Goal: Task Accomplishment & Management: Manage account settings

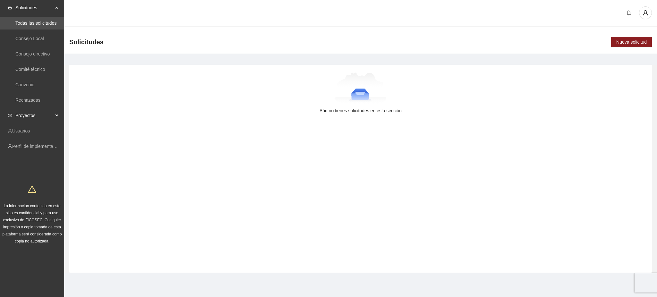
click at [25, 116] on span "Proyectos" at bounding box center [34, 115] width 38 height 13
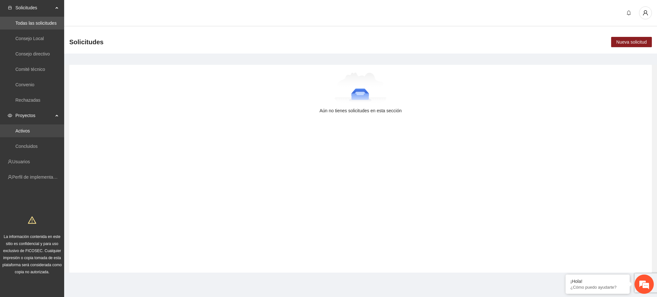
click at [26, 133] on link "Activos" at bounding box center [22, 130] width 14 height 5
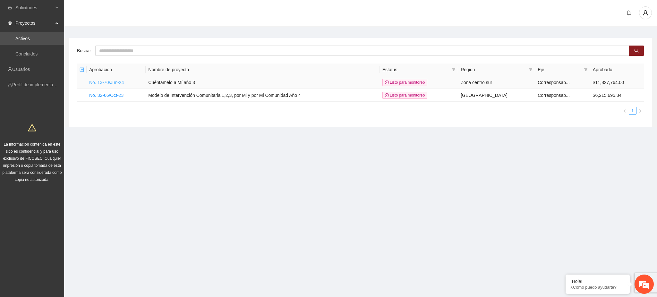
click at [104, 84] on link "No. 13-70/Jun-24" at bounding box center [106, 82] width 35 height 5
click at [114, 78] on td "No. 13-70/Jun-24" at bounding box center [116, 82] width 59 height 13
click at [115, 86] on td "No. 13-70/Jun-24" at bounding box center [116, 82] width 59 height 13
click at [114, 84] on link "No. 13-70/Jun-24" at bounding box center [106, 82] width 35 height 5
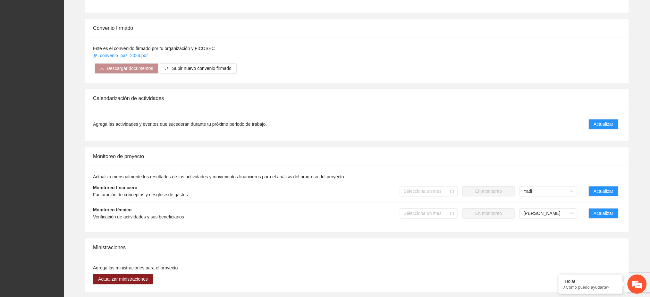
scroll to position [513, 0]
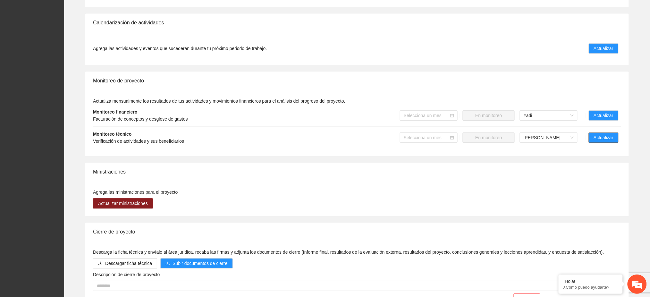
click at [613, 134] on span "Actualizar" at bounding box center [604, 137] width 20 height 7
click at [605, 135] on button "Actualizar" at bounding box center [604, 138] width 30 height 10
click at [605, 134] on span "Actualizar" at bounding box center [604, 137] width 20 height 7
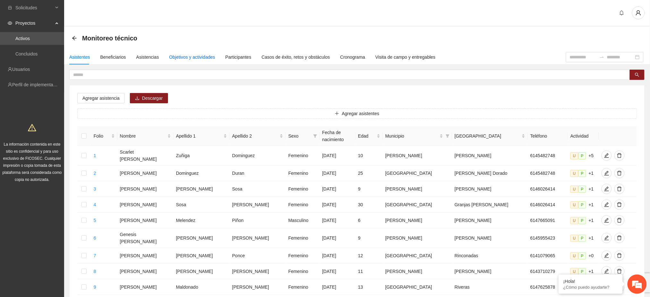
click at [190, 57] on div "Objetivos y actividades" at bounding box center [192, 57] width 46 height 7
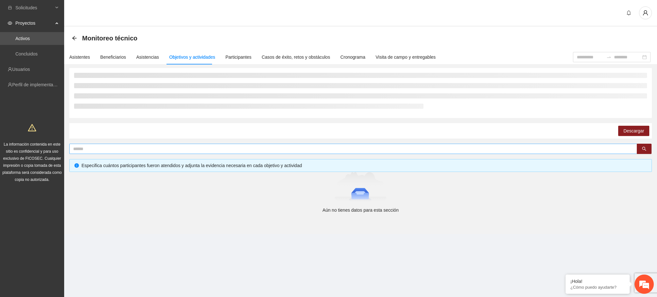
click at [111, 149] on input "text" at bounding box center [350, 148] width 555 height 7
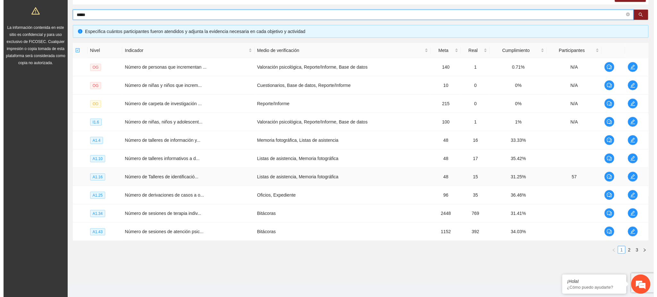
scroll to position [122, 0]
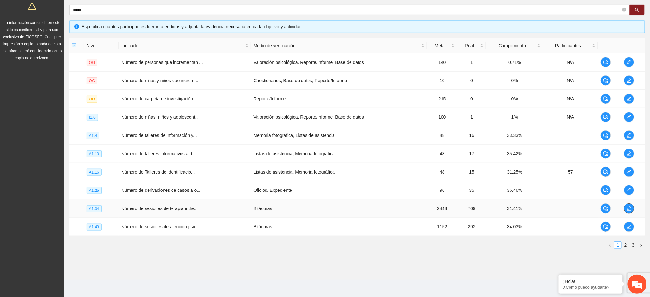
click at [626, 210] on span "edit" at bounding box center [630, 208] width 10 height 5
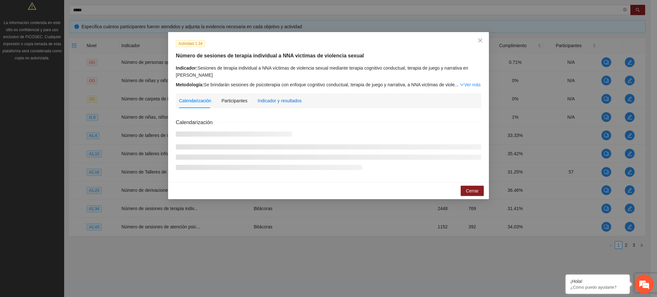
click at [292, 102] on div "Indicador y resultados" at bounding box center [280, 100] width 44 height 7
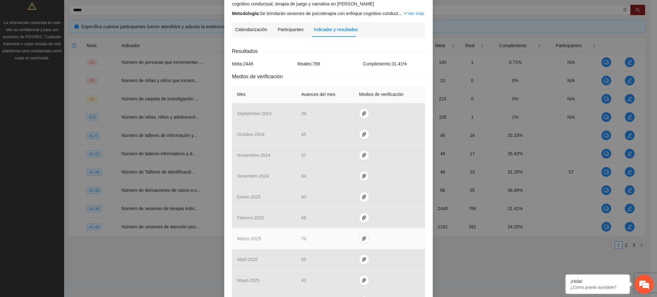
scroll to position [190, 0]
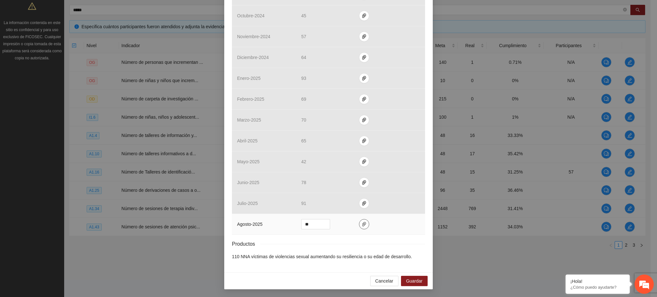
click at [363, 227] on button "button" at bounding box center [364, 224] width 10 height 10
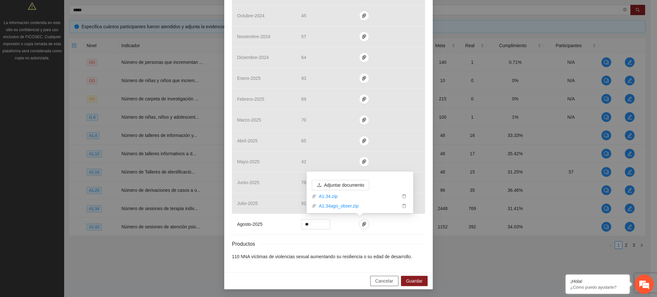
click at [377, 285] on button "Cancelar" at bounding box center [384, 281] width 28 height 10
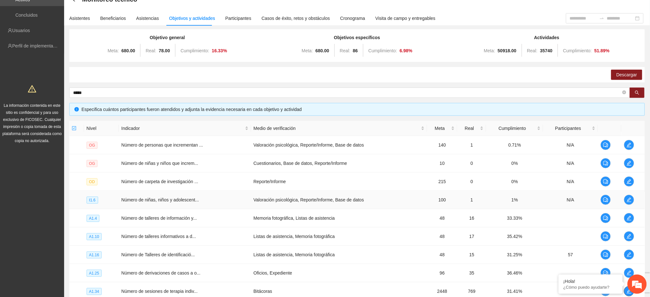
scroll to position [0, 0]
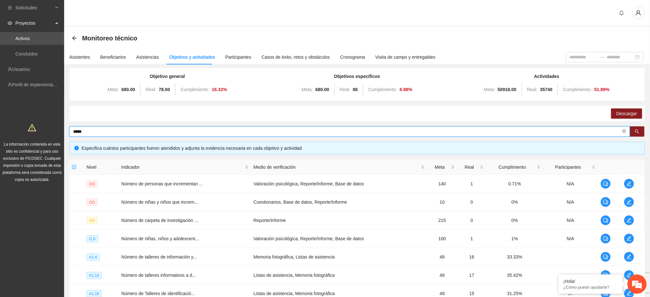
drag, startPoint x: 83, startPoint y: 131, endPoint x: 37, endPoint y: 133, distance: 45.9
click at [37, 133] on section "Solicitudes Proyectos Activos Concluidos Usuarios Perfil de implementadora La i…" at bounding box center [325, 209] width 650 height 419
type input "*******"
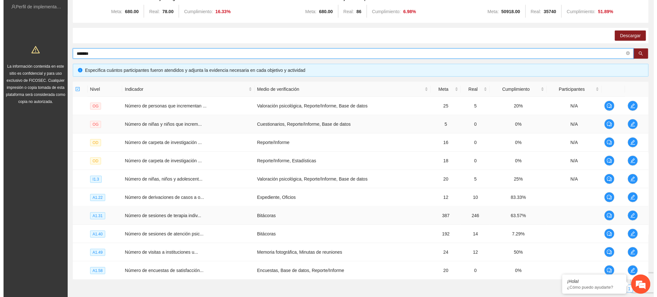
scroll to position [122, 0]
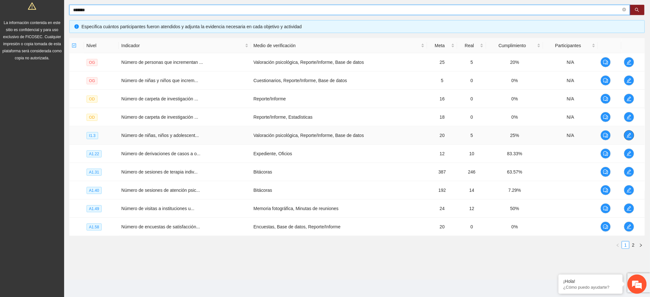
click at [629, 135] on icon "edit" at bounding box center [629, 135] width 4 height 4
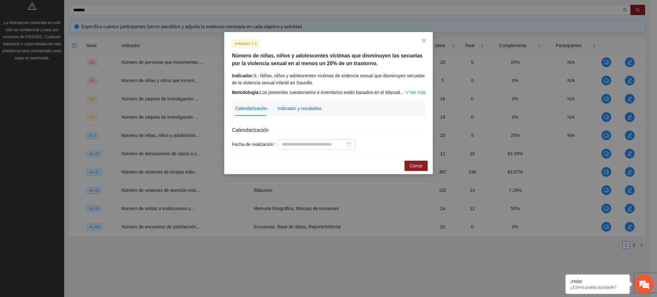
click at [309, 109] on div "Indicador y resultados" at bounding box center [300, 108] width 44 height 7
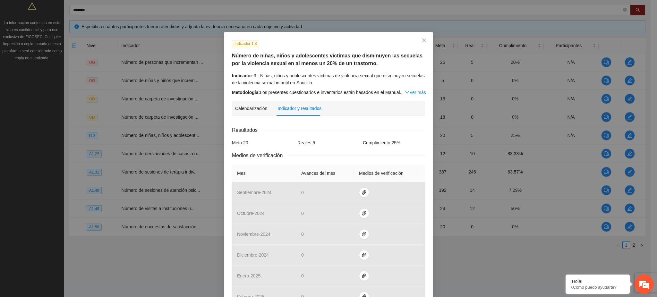
scroll to position [205, 0]
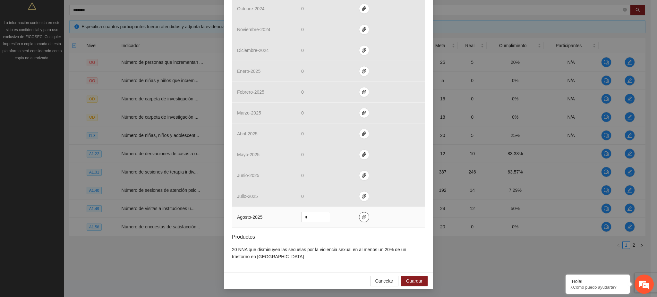
click at [359, 218] on span "paper-clip" at bounding box center [364, 217] width 10 height 5
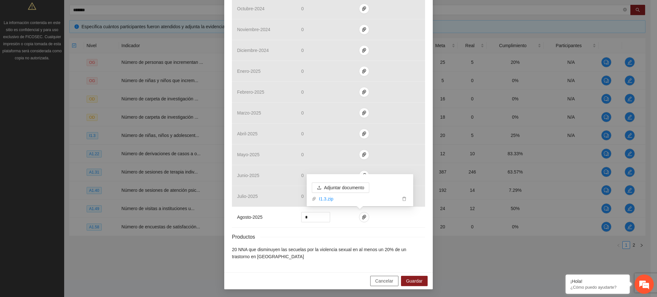
click at [392, 281] on button "Cancelar" at bounding box center [384, 281] width 28 height 10
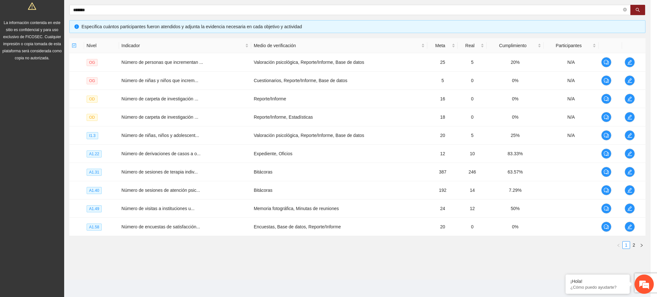
scroll to position [173, 0]
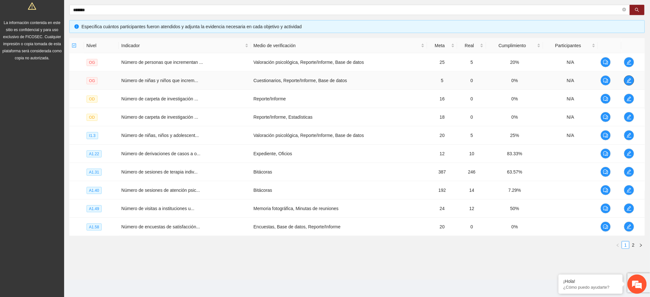
click at [633, 82] on span "edit" at bounding box center [630, 80] width 10 height 5
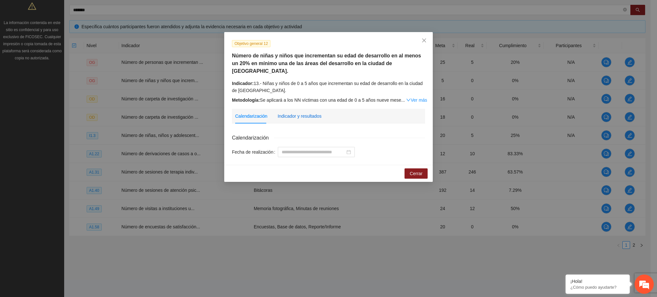
click at [285, 113] on div "Indicador y resultados" at bounding box center [300, 116] width 44 height 7
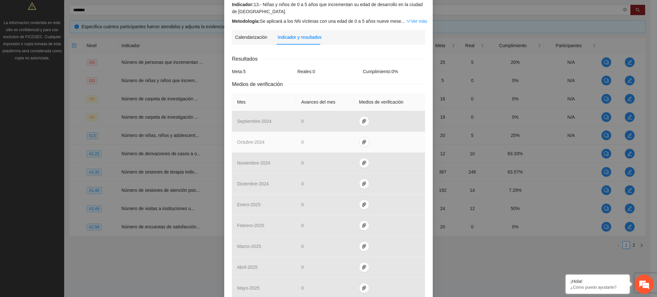
scroll to position [205, 0]
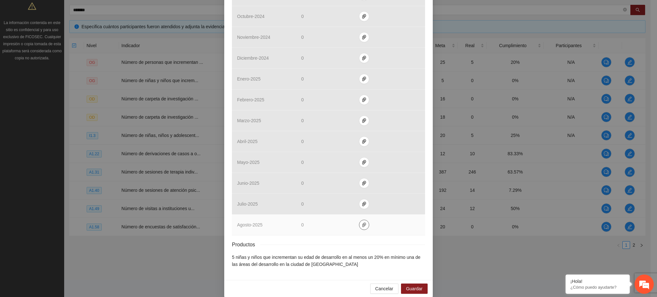
click at [362, 223] on icon "paper-clip" at bounding box center [364, 225] width 4 height 4
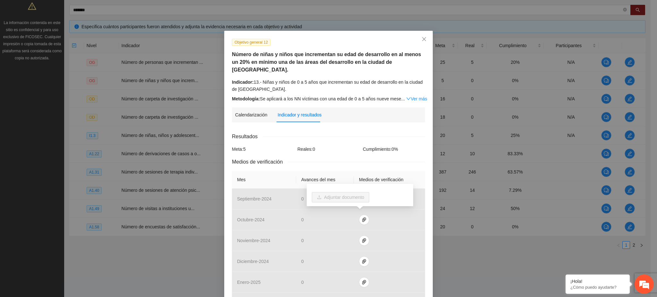
scroll to position [0, 0]
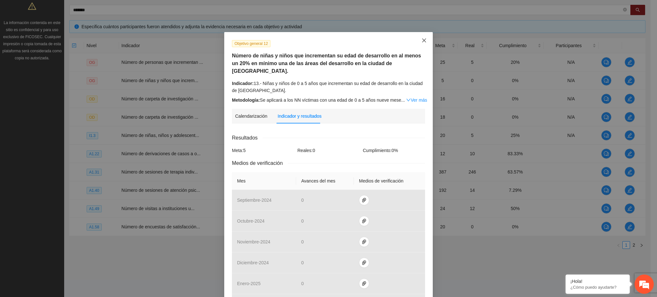
click at [422, 41] on icon "close" at bounding box center [424, 40] width 5 height 5
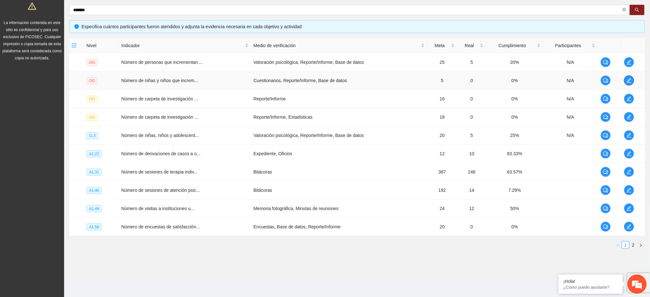
click at [628, 79] on icon "edit" at bounding box center [629, 80] width 5 height 5
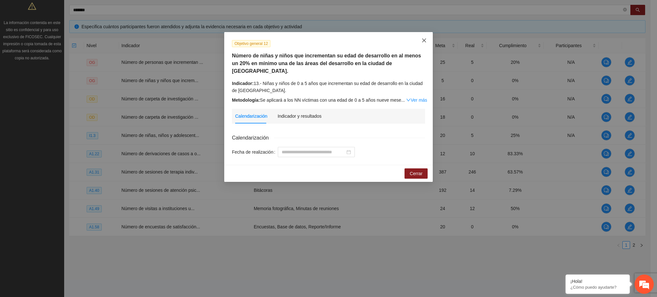
click at [425, 41] on icon "close" at bounding box center [424, 41] width 4 height 4
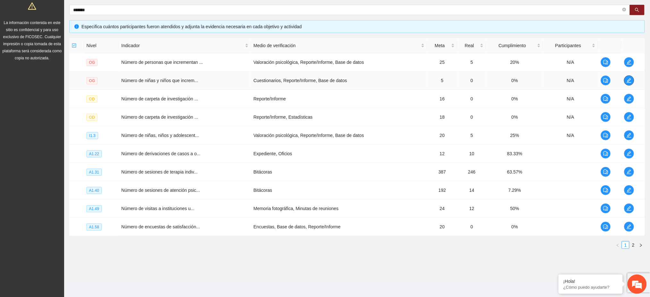
click at [628, 80] on icon "edit" at bounding box center [629, 80] width 5 height 5
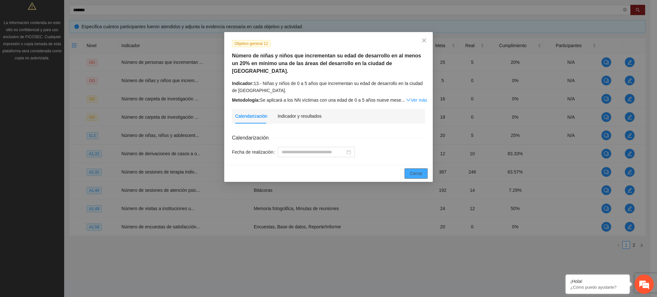
click at [417, 170] on span "Cerrar" at bounding box center [416, 173] width 13 height 7
click at [425, 43] on icon "close" at bounding box center [424, 40] width 5 height 5
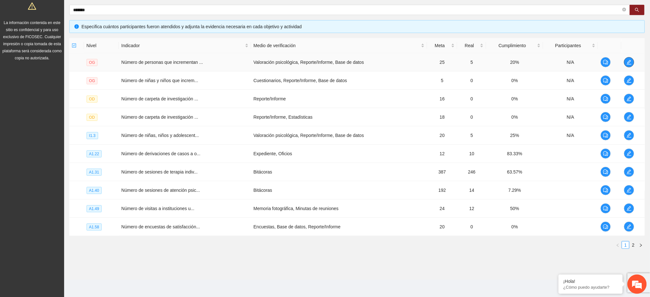
click at [630, 65] on button "button" at bounding box center [629, 62] width 10 height 10
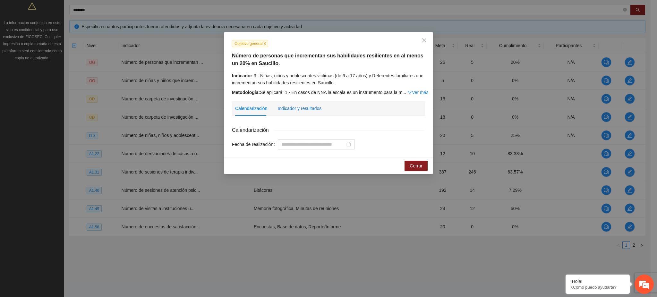
click at [304, 109] on div "Indicador y resultados" at bounding box center [300, 108] width 44 height 7
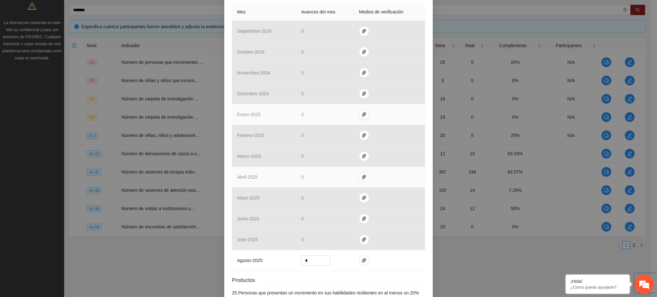
scroll to position [198, 0]
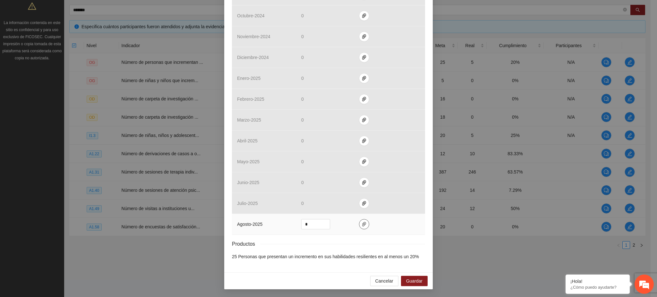
click at [359, 221] on button "button" at bounding box center [364, 224] width 10 height 10
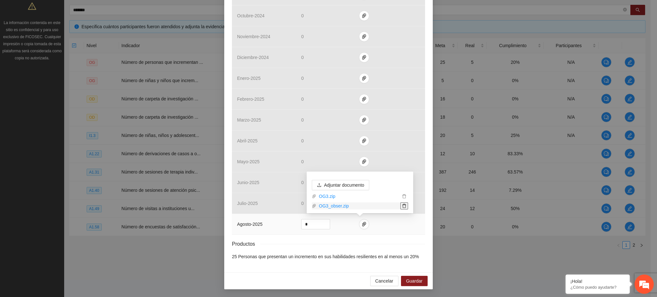
click at [405, 206] on icon "delete" at bounding box center [404, 206] width 4 height 4
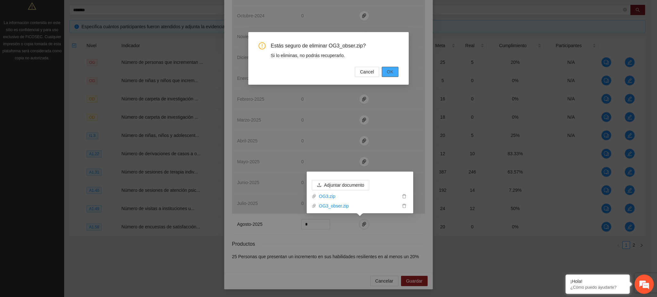
click at [386, 71] on button "OK" at bounding box center [390, 72] width 17 height 10
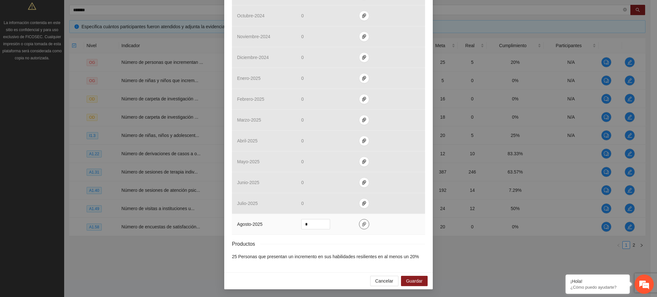
click at [362, 222] on icon "paper-clip" at bounding box center [364, 224] width 4 height 4
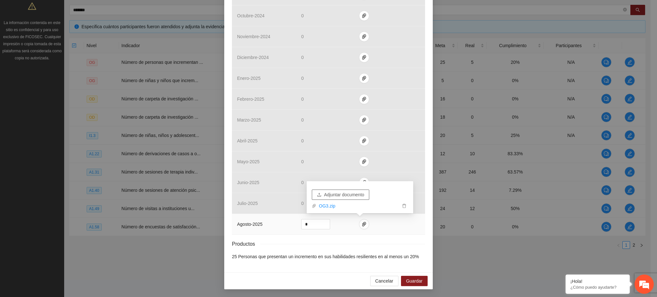
click at [355, 195] on span "Adjuntar documento" at bounding box center [344, 194] width 40 height 7
click at [414, 283] on span "Guardar" at bounding box center [414, 281] width 16 height 7
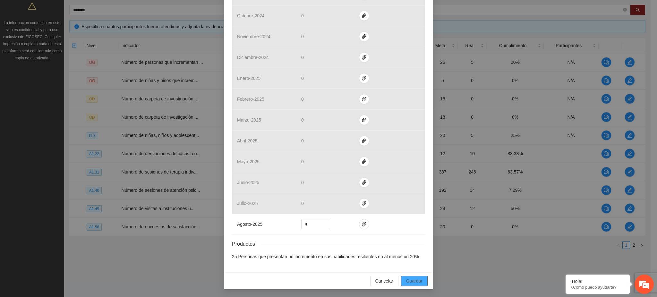
click at [419, 282] on span "Guardar" at bounding box center [414, 281] width 16 height 7
click at [362, 226] on icon "paper-clip" at bounding box center [364, 224] width 5 height 5
click at [406, 282] on span "Guardar" at bounding box center [414, 281] width 16 height 7
click at [388, 284] on span "Cancelar" at bounding box center [384, 281] width 18 height 7
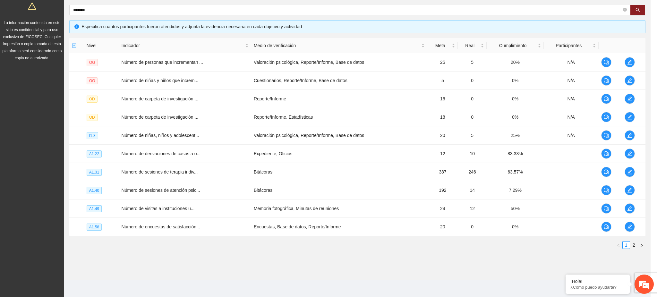
scroll to position [166, 0]
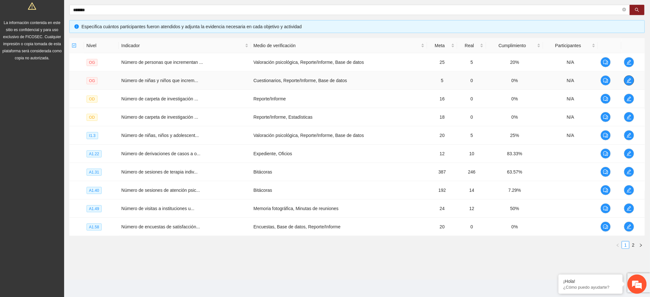
click at [629, 79] on icon "edit" at bounding box center [629, 80] width 4 height 4
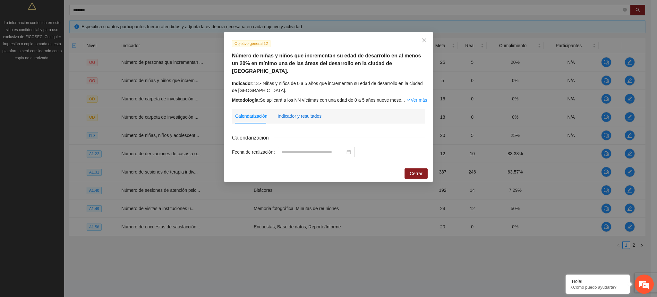
click at [311, 113] on div "Indicador y resultados" at bounding box center [300, 116] width 44 height 7
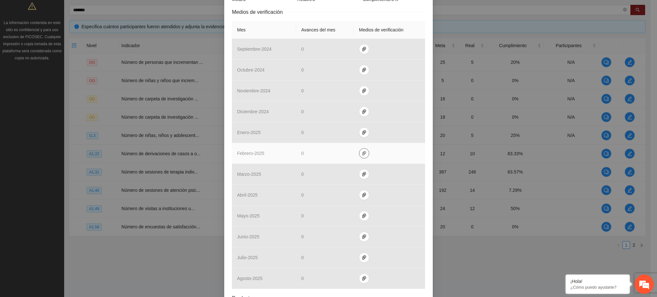
scroll to position [205, 0]
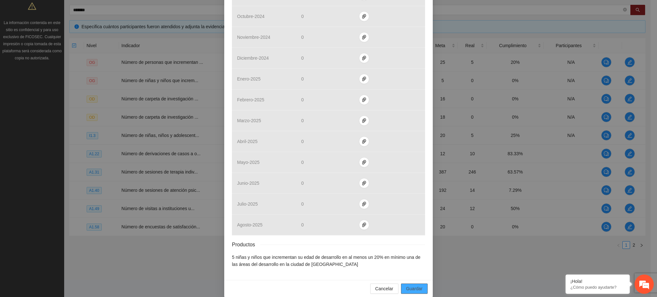
click at [412, 285] on span "Guardar" at bounding box center [414, 288] width 16 height 7
click at [370, 284] on button "Cancelar" at bounding box center [384, 289] width 28 height 10
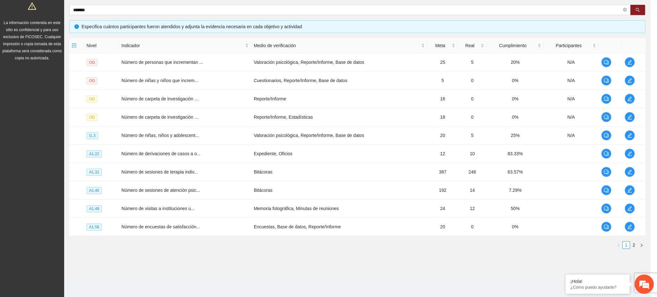
scroll to position [173, 0]
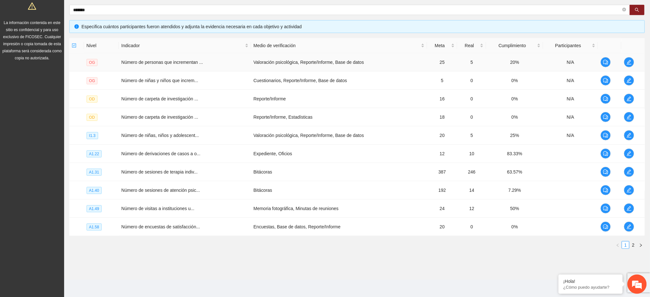
click at [635, 62] on td at bounding box center [633, 62] width 23 height 18
click at [633, 62] on span "edit" at bounding box center [630, 62] width 10 height 5
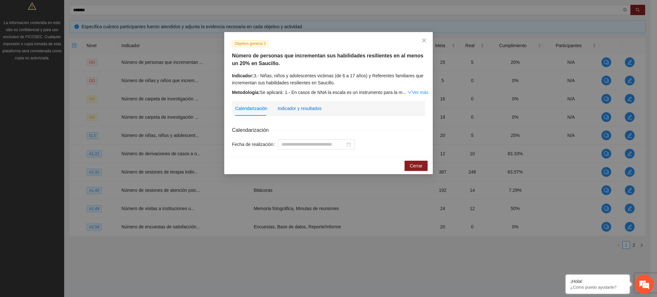
click at [301, 107] on div "Indicador y resultados" at bounding box center [300, 108] width 44 height 7
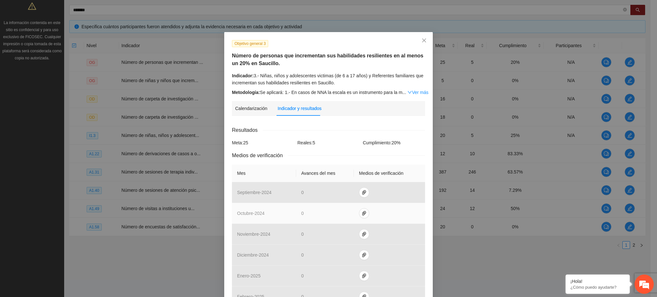
scroll to position [198, 0]
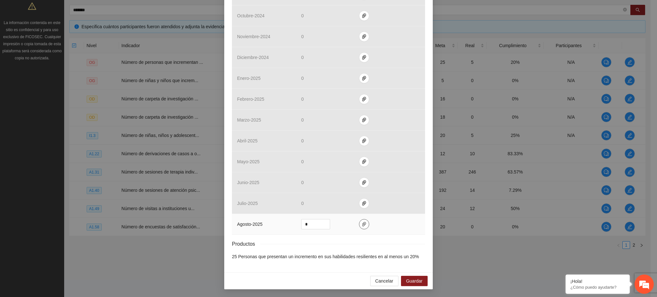
click at [363, 226] on span "paper-clip" at bounding box center [364, 224] width 10 height 5
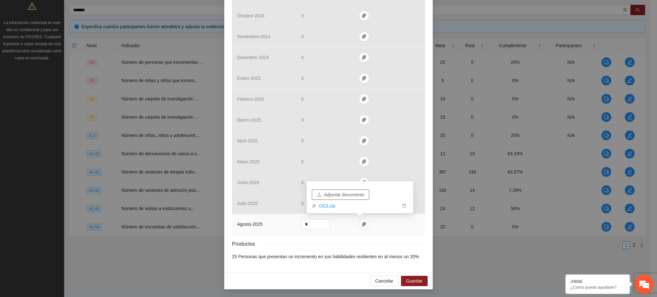
click at [339, 194] on span "Adjuntar documento" at bounding box center [344, 194] width 40 height 7
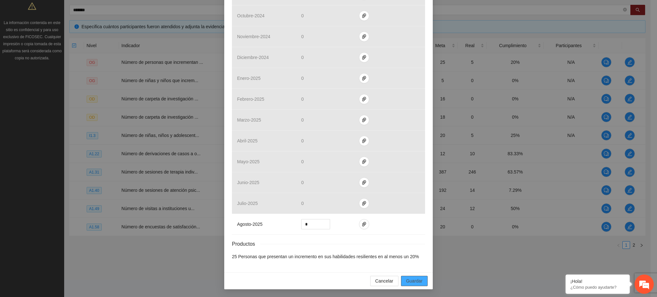
click at [419, 279] on span "Guardar" at bounding box center [414, 281] width 16 height 7
click at [354, 247] on div "Productos" at bounding box center [328, 244] width 193 height 8
click at [359, 229] on button "button" at bounding box center [364, 224] width 10 height 10
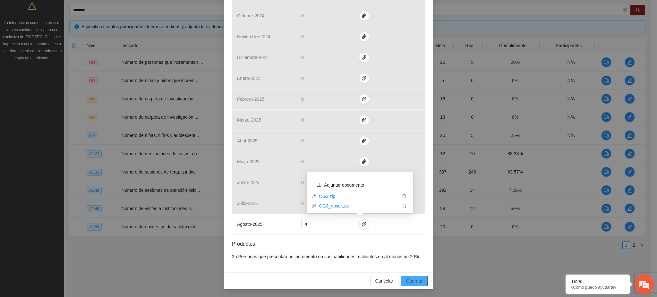
click at [412, 281] on span "Guardar" at bounding box center [414, 281] width 16 height 7
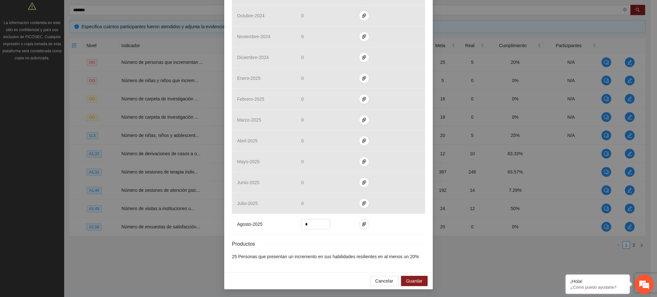
drag, startPoint x: 650, startPoint y: 168, endPoint x: 649, endPoint y: 117, distance: 51.3
click at [649, 117] on div "Objetivo general 3 Número de personas que incrementan sus habilidades resilient…" at bounding box center [328, 148] width 657 height 297
click at [425, 280] on div "Cancelar Guardar" at bounding box center [328, 280] width 209 height 17
click at [406, 281] on span "Guardar" at bounding box center [414, 281] width 16 height 7
click at [382, 284] on span "Cancelar" at bounding box center [384, 281] width 18 height 7
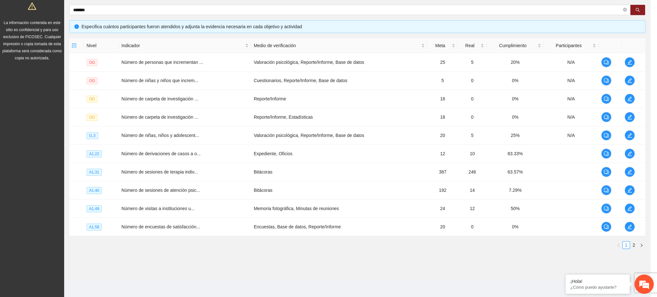
scroll to position [166, 0]
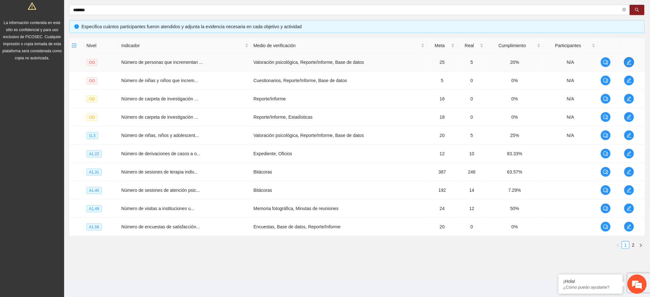
click at [632, 62] on span "edit" at bounding box center [630, 62] width 10 height 5
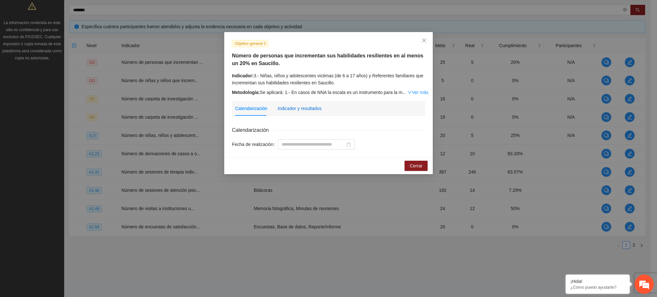
click at [313, 111] on div "Indicador y resultados" at bounding box center [300, 108] width 44 height 7
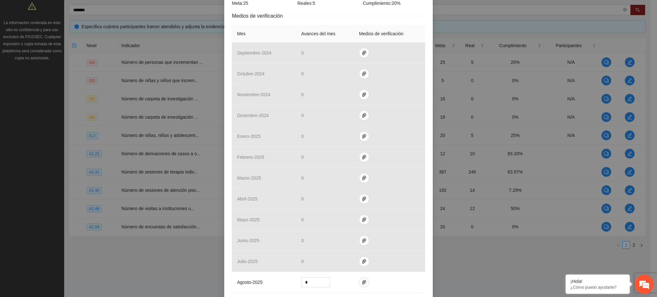
scroll to position [198, 0]
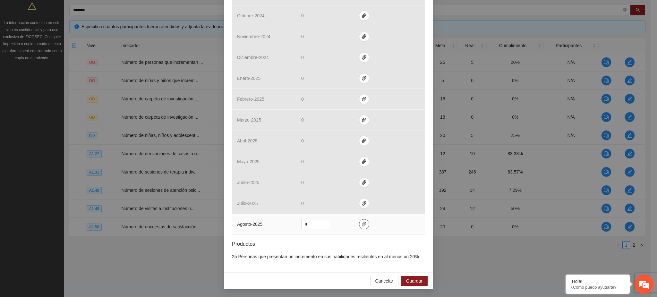
click at [359, 228] on button "button" at bounding box center [364, 224] width 10 height 10
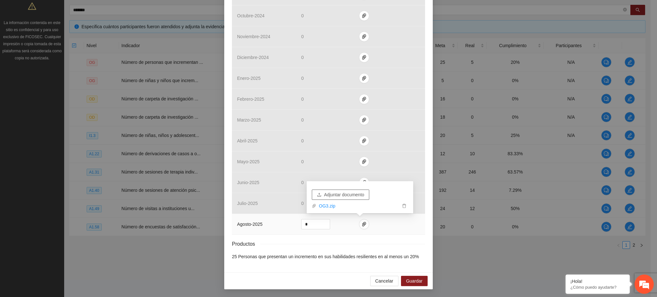
click at [355, 194] on span "Adjuntar documento" at bounding box center [344, 194] width 40 height 7
click at [407, 281] on span "Guardar" at bounding box center [414, 281] width 16 height 7
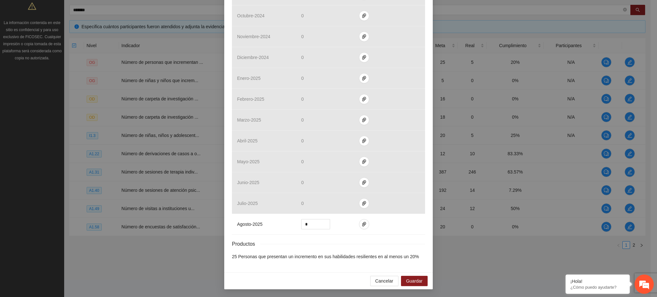
click at [347, 249] on div "Resultados Meta: 25 Reales: 5 Cumplimiento: 20 % Medios de verificación Mes Ava…" at bounding box center [328, 94] width 193 height 332
click at [413, 284] on span "Guardar" at bounding box center [414, 281] width 16 height 7
click at [407, 281] on span "Guardar" at bounding box center [414, 281] width 16 height 7
click at [390, 284] on span "Cancelar" at bounding box center [384, 281] width 18 height 7
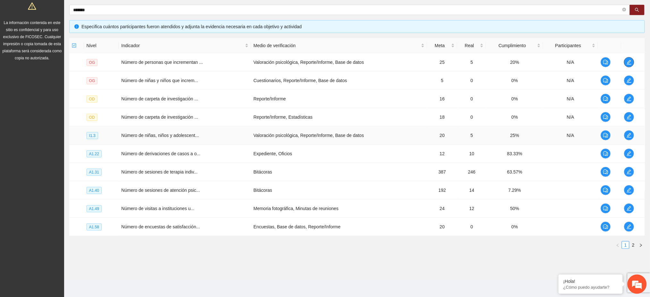
scroll to position [0, 0]
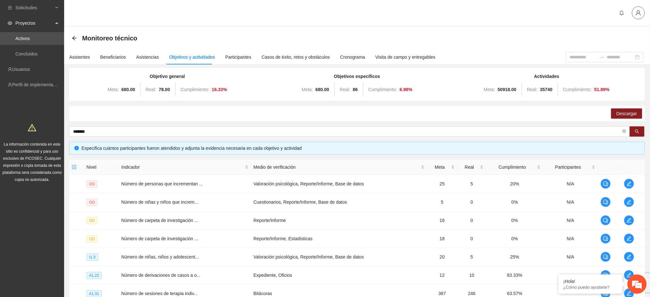
click at [639, 13] on icon "user" at bounding box center [639, 13] width 6 height 6
click at [619, 38] on span "Cerrar sesión" at bounding box center [622, 37] width 40 height 7
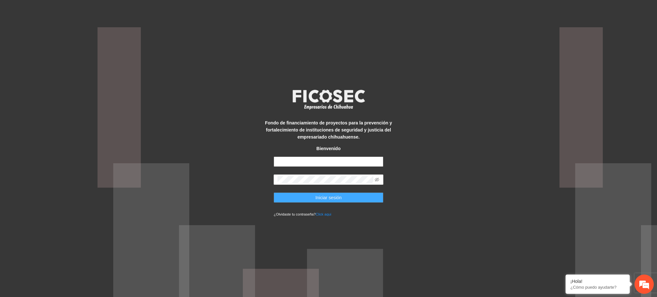
type input "**********"
click at [356, 198] on button "Iniciar sesión" at bounding box center [328, 198] width 109 height 10
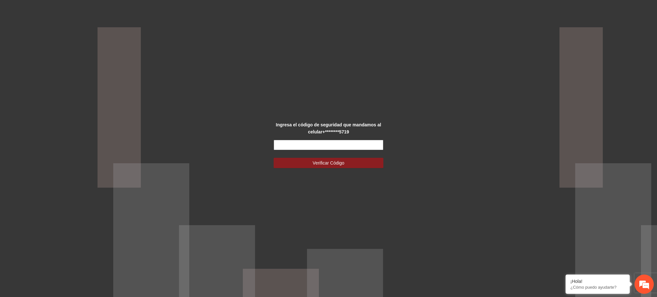
click at [334, 145] on input "text" at bounding box center [328, 145] width 109 height 10
type input "******"
click at [332, 165] on span "Verificar Código" at bounding box center [329, 162] width 32 height 7
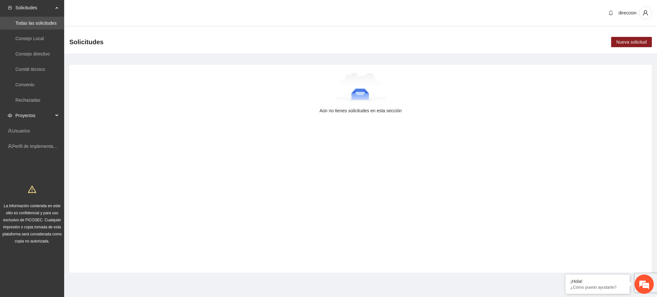
click at [25, 111] on span "Proyectos" at bounding box center [34, 115] width 38 height 13
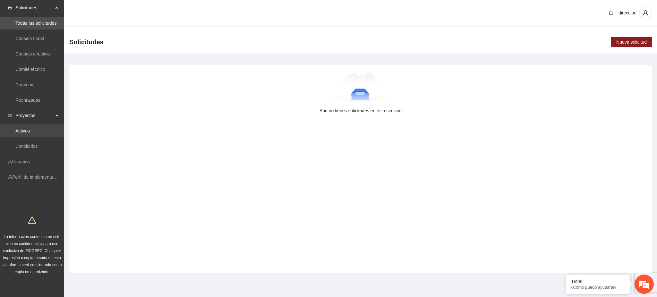
click at [26, 128] on link "Activos" at bounding box center [22, 130] width 14 height 5
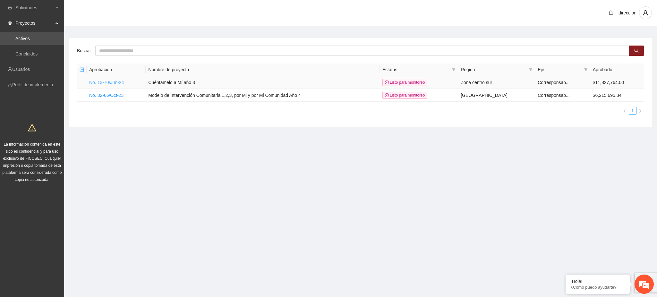
click at [106, 82] on link "No. 13-70/Jun-24" at bounding box center [106, 82] width 35 height 5
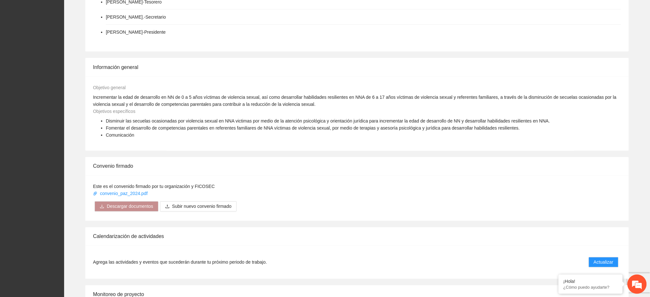
scroll to position [513, 0]
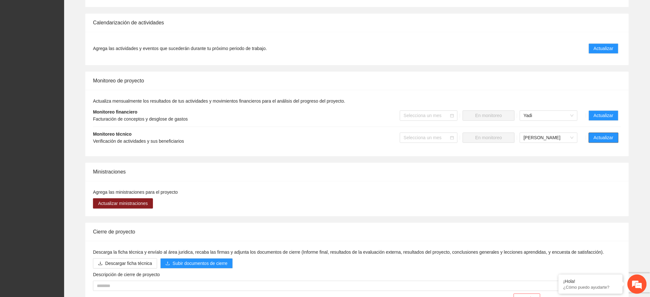
click at [611, 135] on button "Actualizar" at bounding box center [604, 138] width 30 height 10
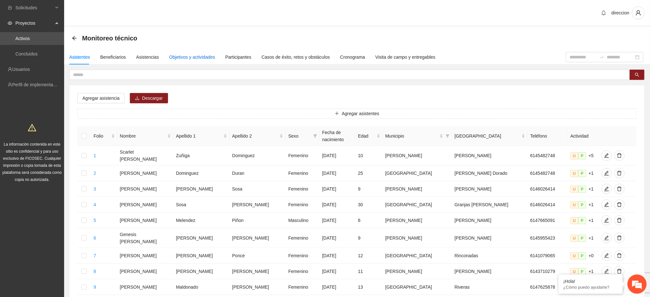
click at [195, 58] on div "Objetivos y actividades" at bounding box center [192, 57] width 46 height 7
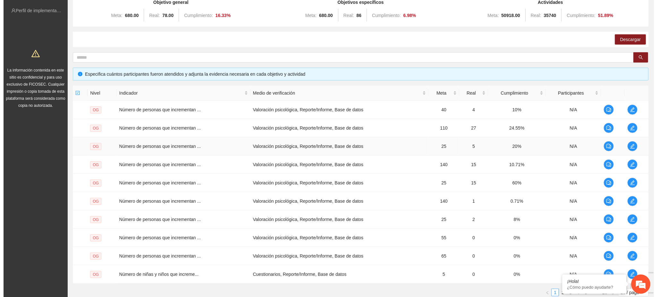
scroll to position [122, 0]
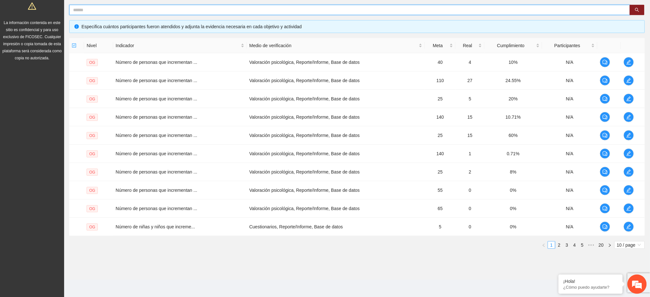
click at [104, 6] on input "text" at bounding box center [347, 9] width 548 height 7
type input "*****"
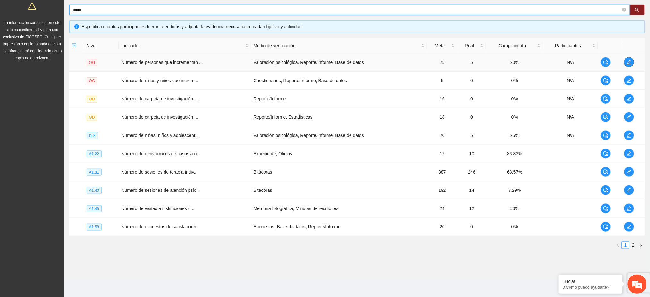
click at [634, 61] on span "edit" at bounding box center [630, 62] width 10 height 5
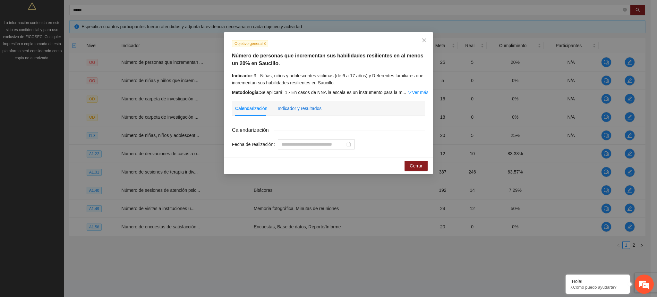
click at [317, 108] on div "Indicador y resultados" at bounding box center [300, 108] width 44 height 7
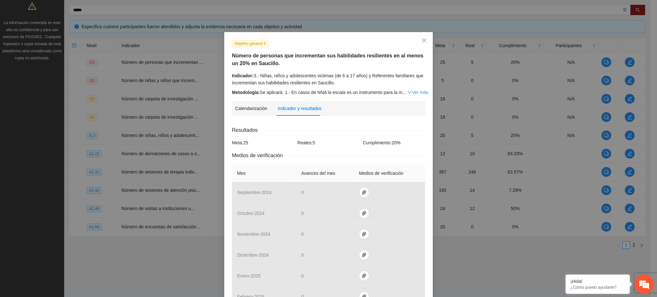
scroll to position [198, 0]
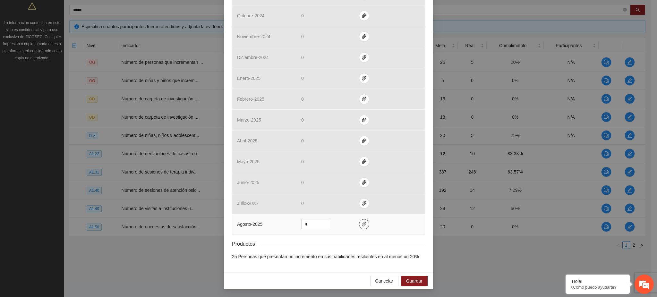
click at [359, 227] on button "button" at bounding box center [364, 224] width 10 height 10
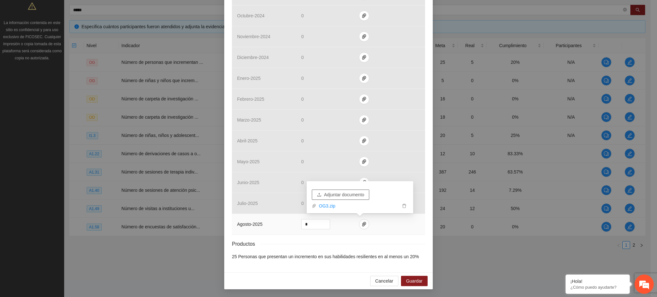
click at [331, 194] on span "Adjuntar documento" at bounding box center [344, 194] width 40 height 7
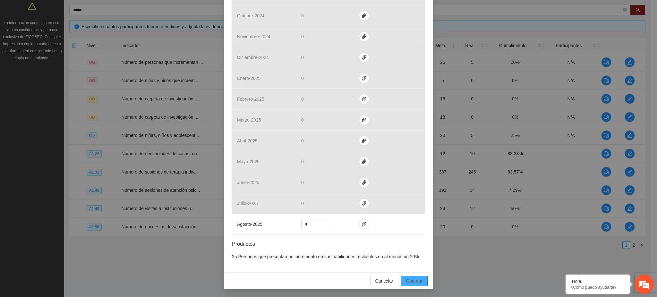
click at [409, 280] on span "Guardar" at bounding box center [414, 281] width 16 height 7
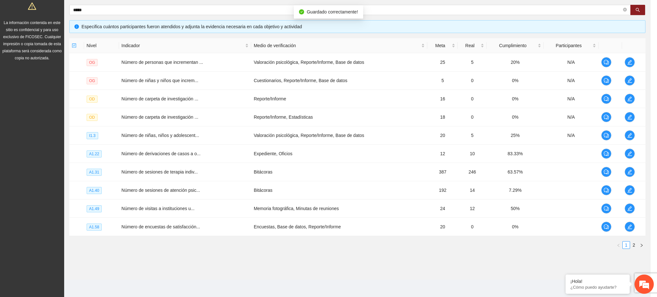
scroll to position [166, 0]
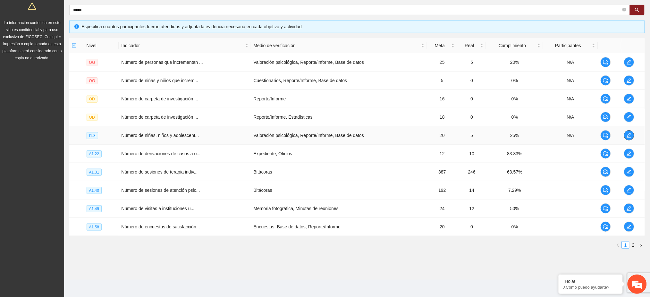
click at [632, 137] on span "edit" at bounding box center [630, 135] width 10 height 5
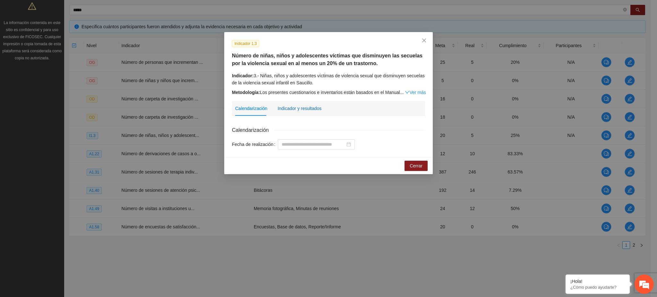
click at [304, 111] on div "Indicador y resultados" at bounding box center [300, 108] width 44 height 7
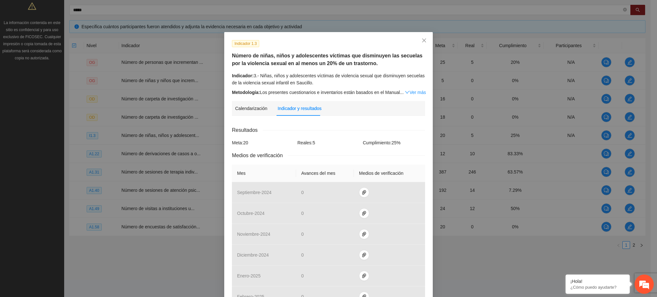
scroll to position [205, 0]
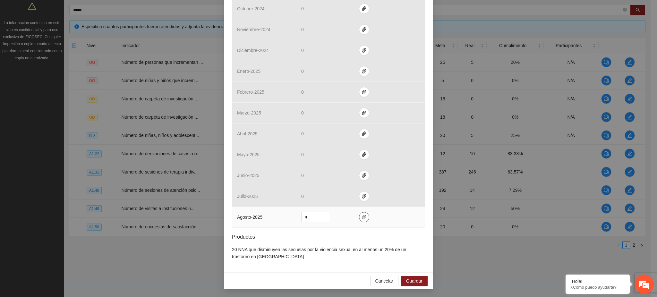
click at [362, 216] on icon "paper-clip" at bounding box center [364, 217] width 5 height 5
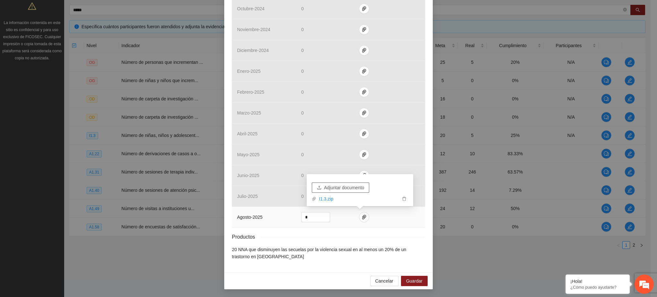
click at [336, 188] on span "Adjuntar documento" at bounding box center [344, 187] width 40 height 7
click at [402, 278] on button "Guardar" at bounding box center [414, 281] width 27 height 10
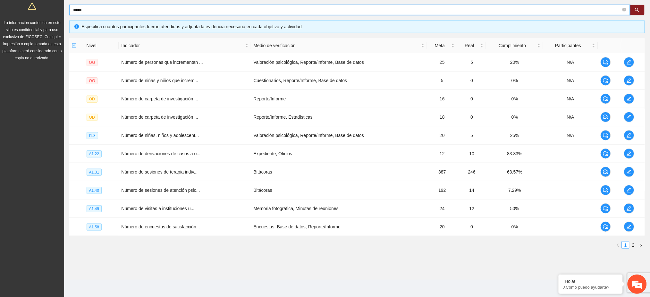
drag, startPoint x: 97, startPoint y: 10, endPoint x: 61, endPoint y: 7, distance: 36.3
click at [61, 7] on section "Solicitudes Proyectos Activos Concluidos Usuarios Perfil de implementadora La i…" at bounding box center [325, 87] width 650 height 419
type input "*********"
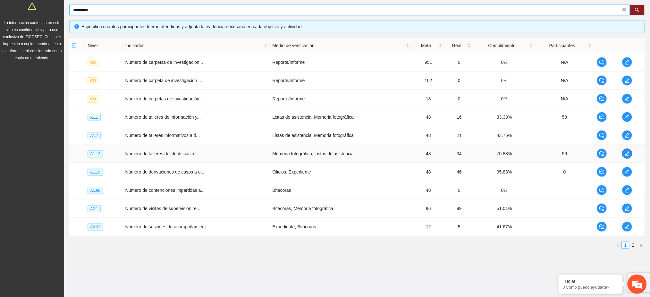
click at [629, 153] on icon "edit" at bounding box center [627, 153] width 5 height 5
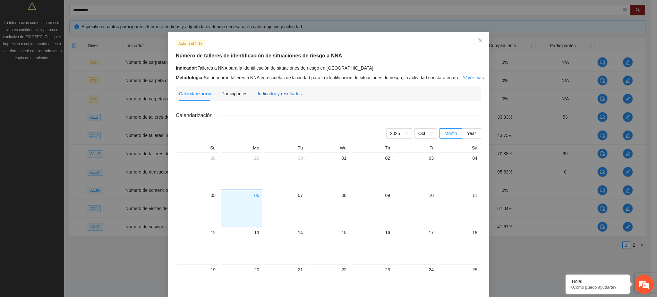
click at [276, 93] on div "Indicador y resultados" at bounding box center [280, 93] width 44 height 7
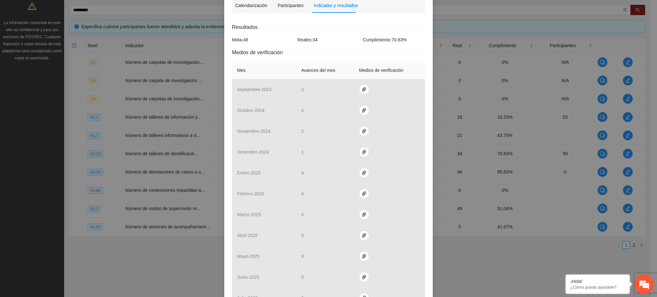
scroll to position [183, 0]
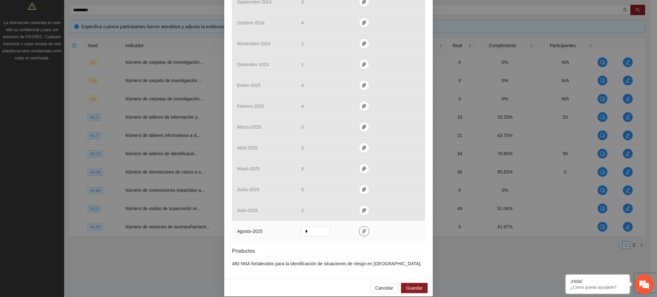
click at [362, 229] on span "paper-clip" at bounding box center [364, 231] width 10 height 5
click at [379, 285] on span "Cancelar" at bounding box center [384, 288] width 18 height 7
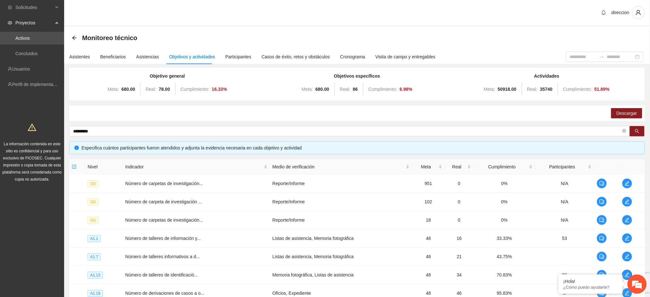
scroll to position [0, 0]
click at [78, 57] on div "Asistentes" at bounding box center [79, 57] width 21 height 7
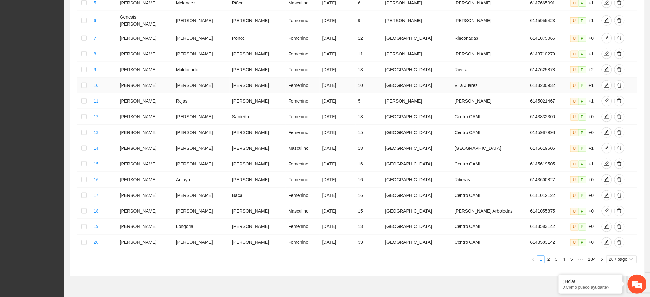
scroll to position [224, 0]
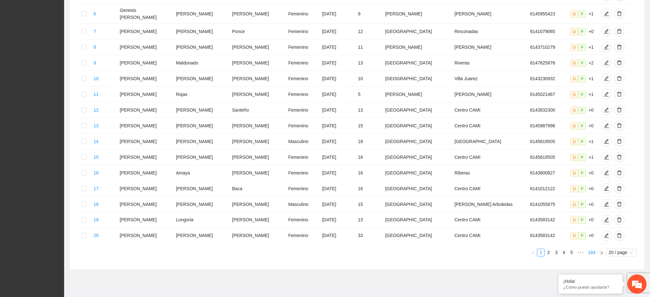
click at [596, 249] on link "184" at bounding box center [592, 252] width 11 height 7
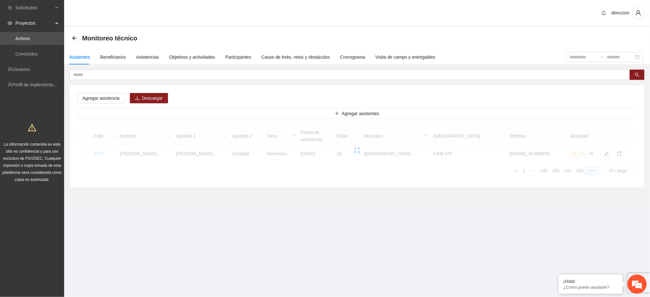
scroll to position [0, 0]
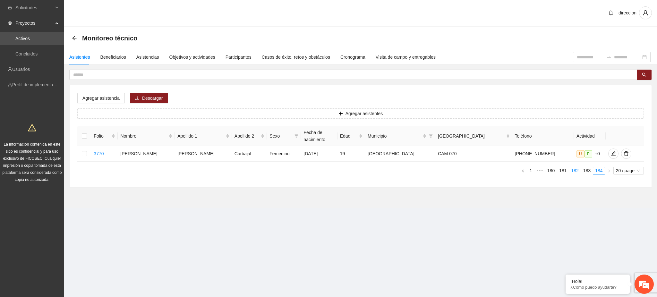
click at [574, 167] on link "182" at bounding box center [575, 170] width 11 height 7
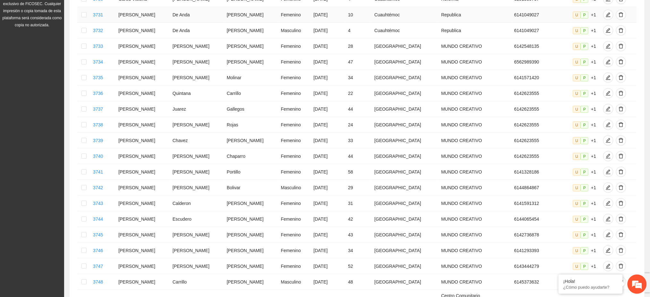
scroll to position [224, 0]
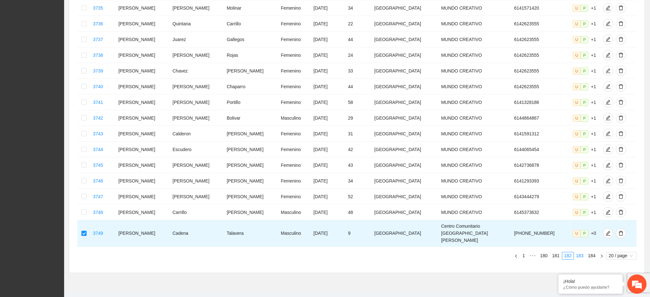
click at [581, 252] on li "183" at bounding box center [580, 256] width 12 height 8
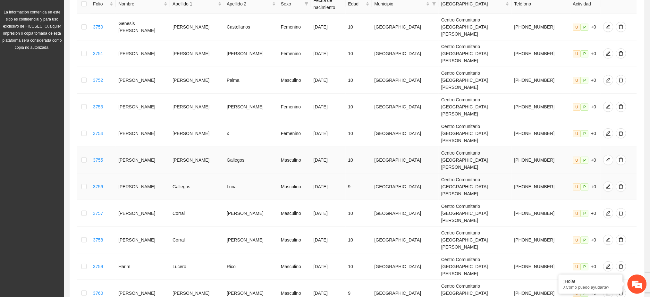
scroll to position [11, 0]
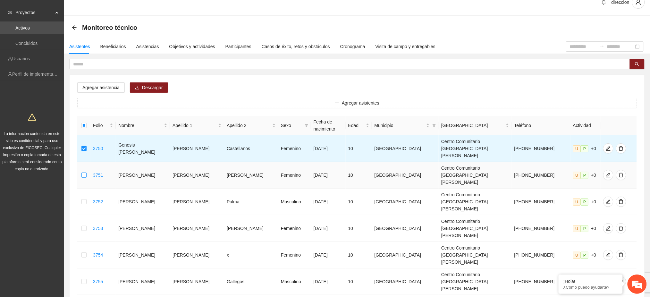
click at [87, 172] on label at bounding box center [83, 175] width 5 height 7
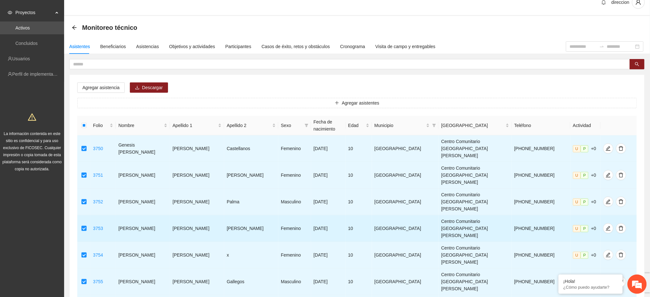
scroll to position [182, 0]
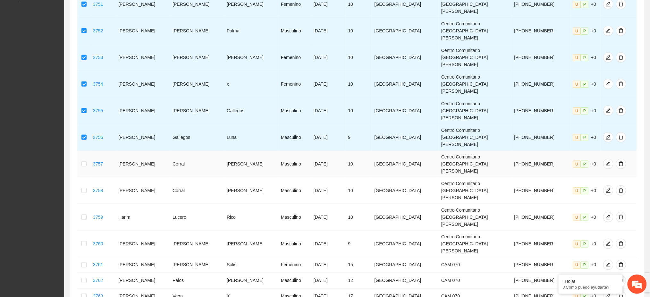
click at [90, 151] on td at bounding box center [83, 164] width 13 height 27
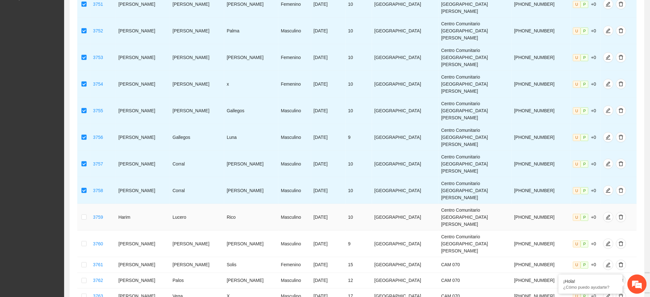
click at [83, 204] on td at bounding box center [83, 217] width 13 height 27
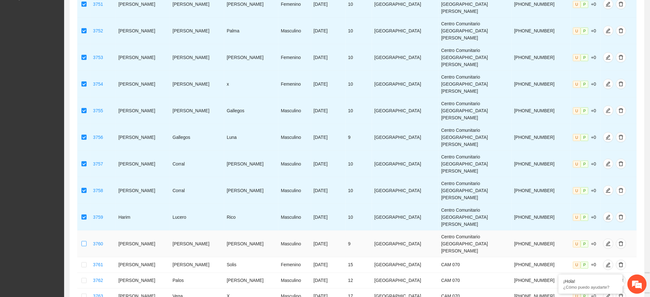
click at [85, 240] on label at bounding box center [83, 243] width 5 height 7
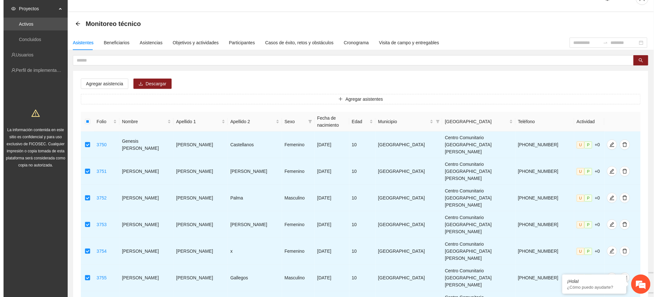
scroll to position [11, 0]
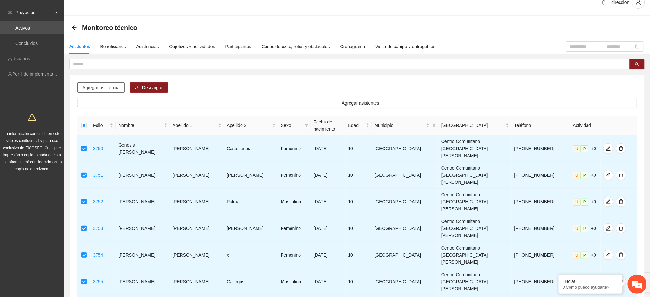
click at [93, 89] on span "Agregar asistencia" at bounding box center [100, 87] width 37 height 7
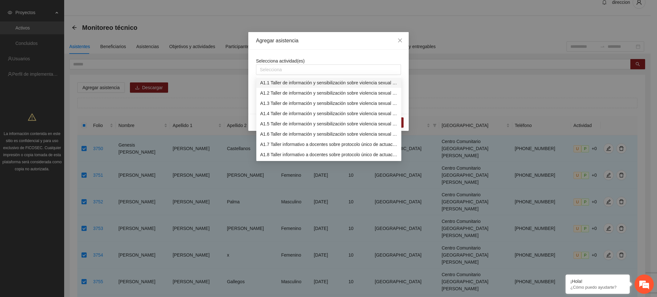
click at [291, 76] on body "Solicitudes Proyectos Activos Concluidos Usuarios Perfil de implementadora La i…" at bounding box center [325, 137] width 651 height 297
click at [289, 66] on div at bounding box center [329, 70] width 142 height 8
type input "****"
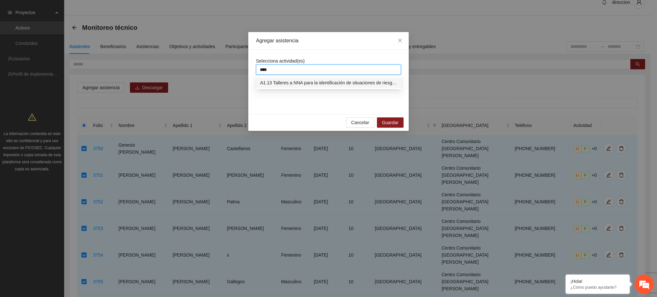
click at [289, 80] on div "A1.13 Talleres a NNA para la identificación de situaciones de riesgo en Chihuah…" at bounding box center [328, 82] width 137 height 7
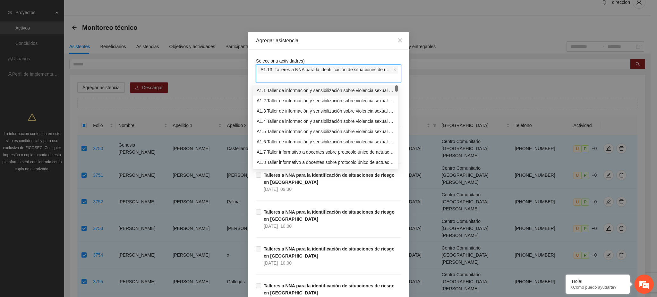
click at [289, 77] on div "A1.13 Talleres a NNA para la identificación de situaciones de riesgo en Chihuah…" at bounding box center [329, 73] width 142 height 17
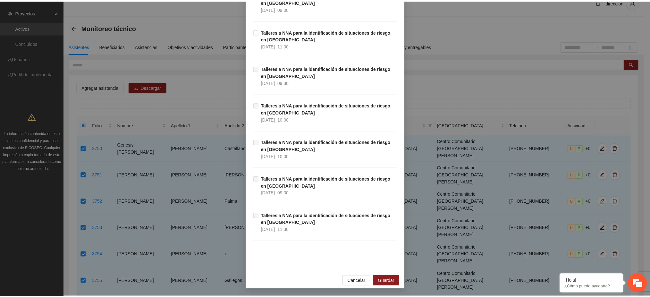
scroll to position [107, 0]
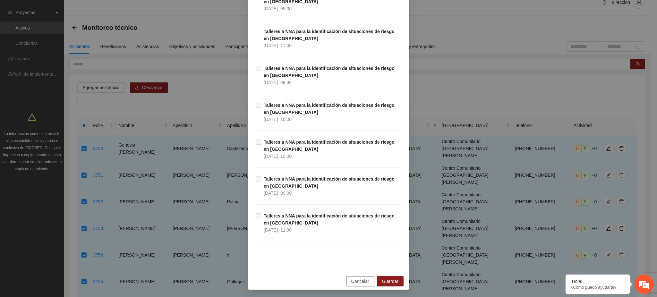
click at [353, 283] on span "Cancelar" at bounding box center [360, 281] width 18 height 7
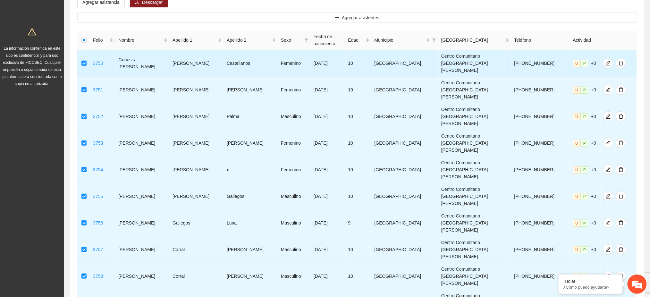
scroll to position [139, 0]
